Goal: Information Seeking & Learning: Learn about a topic

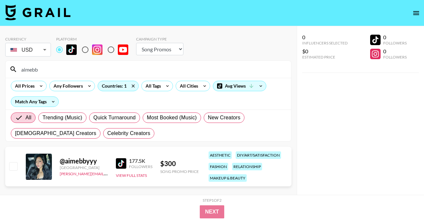
select select "Song"
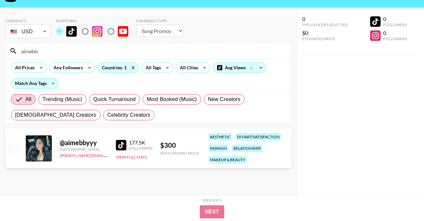
drag, startPoint x: 46, startPoint y: 50, endPoint x: -12, endPoint y: 48, distance: 57.9
click at [0, 48] on html "Currency USD USD ​ Platform Campaign Type Choose Type... Song Promos Brand Prom…" at bounding box center [212, 105] width 424 height 247
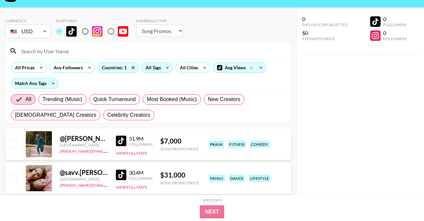
click at [154, 66] on div "All Tags" at bounding box center [152, 68] width 21 height 10
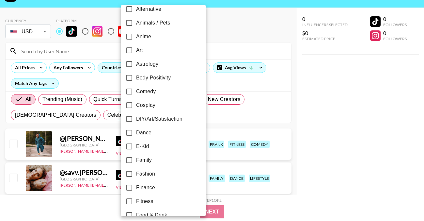
scroll to position [50, 0]
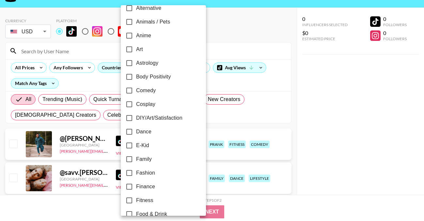
click at [150, 103] on span "Cosplay" at bounding box center [145, 104] width 19 height 8
click at [136, 103] on input "Cosplay" at bounding box center [130, 104] width 14 height 14
checkbox input "true"
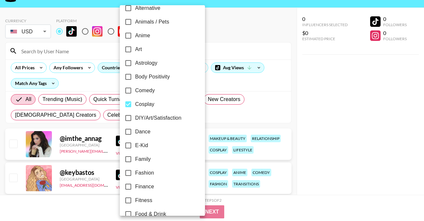
click at [222, 25] on div at bounding box center [212, 110] width 424 height 221
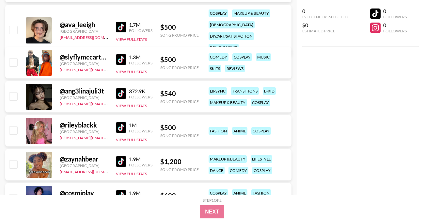
scroll to position [579, 0]
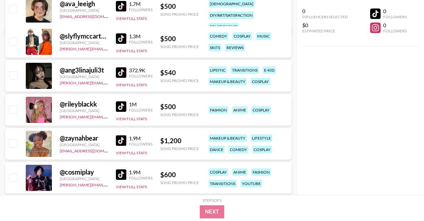
click at [123, 72] on img at bounding box center [121, 72] width 10 height 10
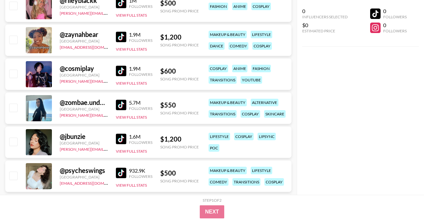
scroll to position [683, 0]
click at [121, 106] on img at bounding box center [121, 104] width 10 height 10
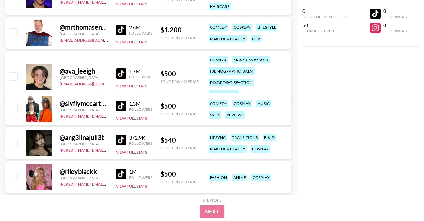
scroll to position [0, 0]
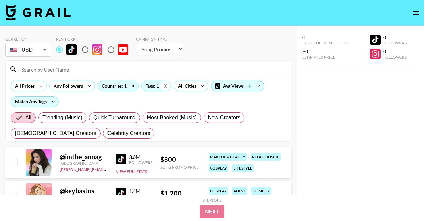
click at [160, 86] on icon at bounding box center [165, 86] width 10 height 10
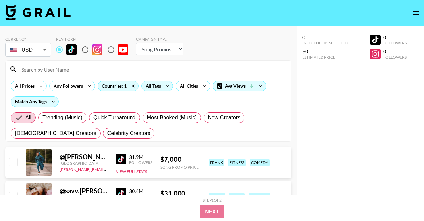
click at [158, 86] on div "All Tags" at bounding box center [152, 86] width 21 height 10
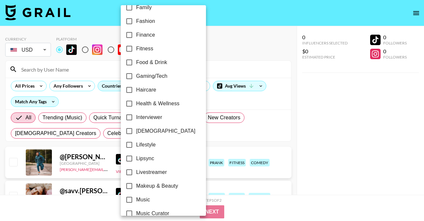
scroll to position [221, 0]
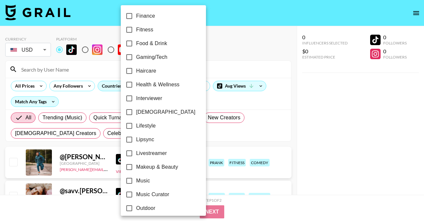
click at [151, 164] on span "Makeup & Beauty" at bounding box center [157, 167] width 42 height 8
click at [136, 164] on input "Makeup & Beauty" at bounding box center [130, 167] width 14 height 14
checkbox input "true"
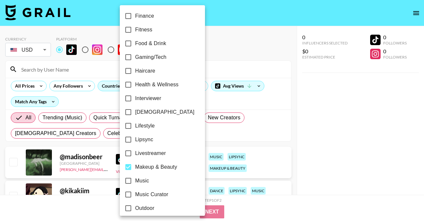
click at [216, 40] on div at bounding box center [212, 110] width 424 height 221
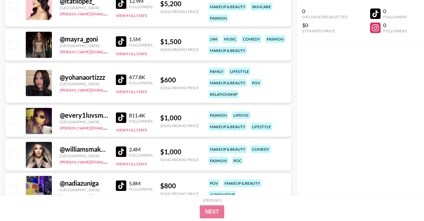
scroll to position [1219, 0]
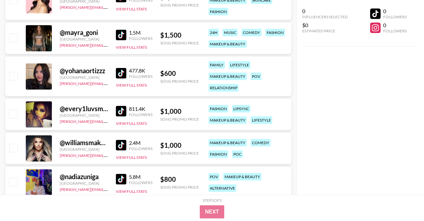
click at [119, 71] on img at bounding box center [121, 73] width 10 height 10
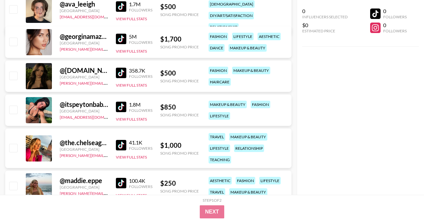
scroll to position [4394, 0]
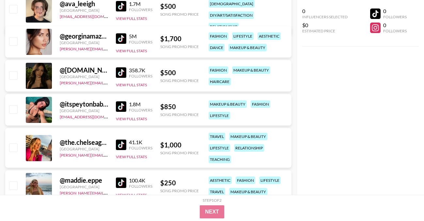
click at [119, 71] on img at bounding box center [121, 72] width 10 height 10
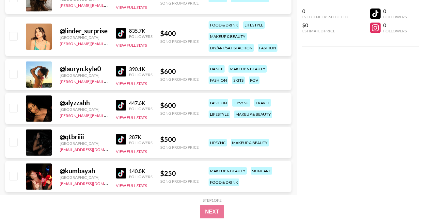
scroll to position [5431, 0]
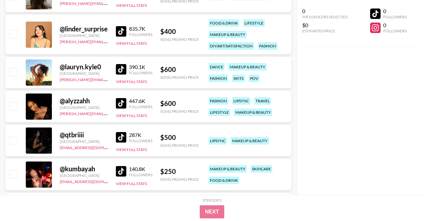
click at [123, 104] on img at bounding box center [121, 103] width 10 height 10
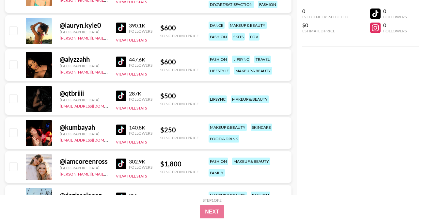
scroll to position [5473, 0]
click at [113, 96] on div "@ qtbriiii [GEOGRAPHIC_DATA] [EMAIL_ADDRESS][DOMAIN_NAME] 287K Followers View F…" at bounding box center [148, 98] width 287 height 31
click at [121, 96] on img at bounding box center [121, 95] width 10 height 10
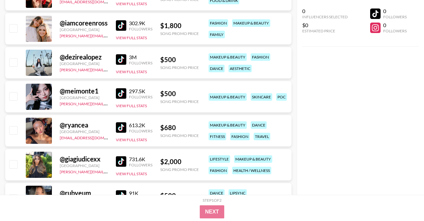
scroll to position [5654, 0]
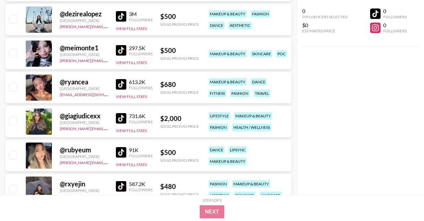
click at [122, 48] on img at bounding box center [121, 50] width 10 height 10
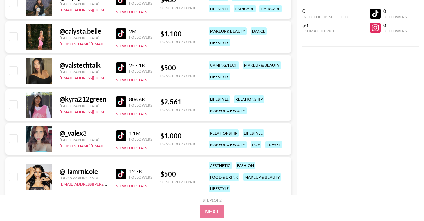
scroll to position [5841, 0]
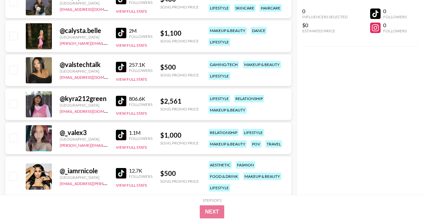
click at [124, 61] on div "257.1K Followers" at bounding box center [134, 66] width 37 height 11
click at [122, 70] on img at bounding box center [121, 67] width 10 height 10
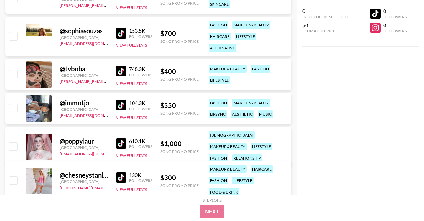
scroll to position [7941, 0]
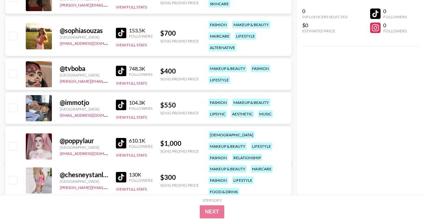
click at [124, 70] on img at bounding box center [121, 71] width 10 height 10
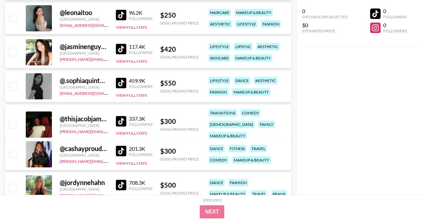
scroll to position [8633, 0]
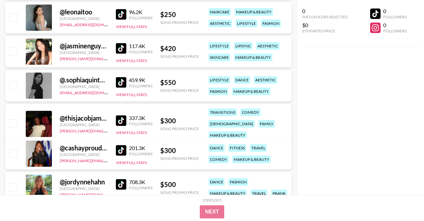
click at [123, 47] on img at bounding box center [121, 48] width 10 height 10
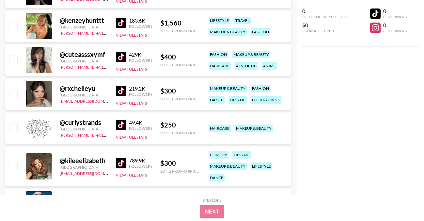
scroll to position [9695, 0]
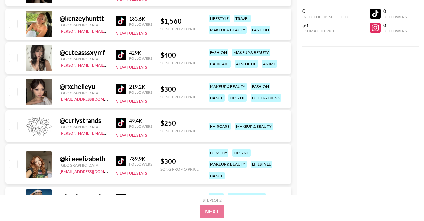
click at [123, 90] on img at bounding box center [121, 89] width 10 height 10
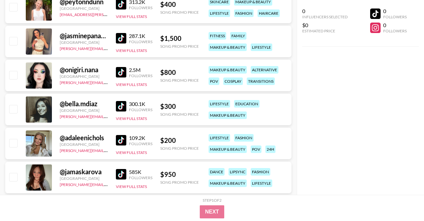
scroll to position [10084, 0]
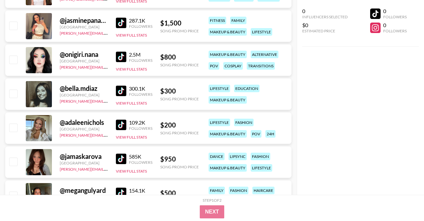
click at [124, 92] on img at bounding box center [121, 91] width 10 height 10
